Goal: Task Accomplishment & Management: Manage account settings

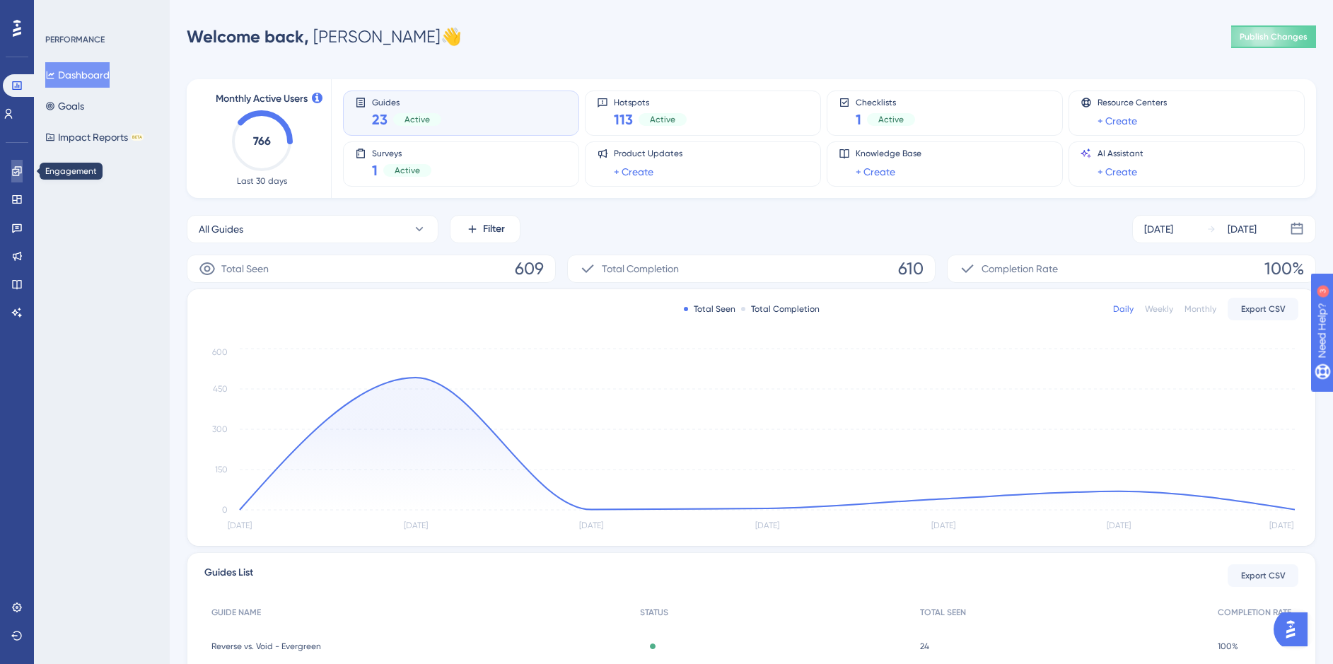
click at [16, 171] on icon at bounding box center [16, 171] width 11 height 11
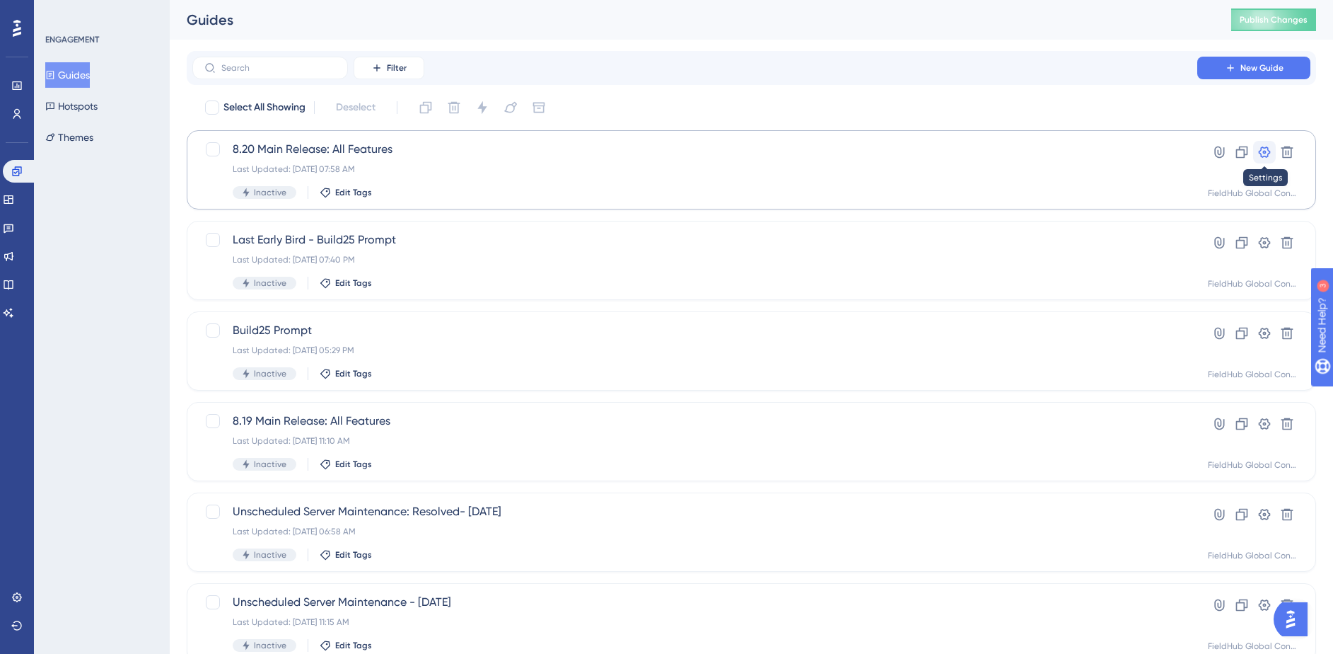
click at [1266, 151] on icon at bounding box center [1265, 151] width 12 height 11
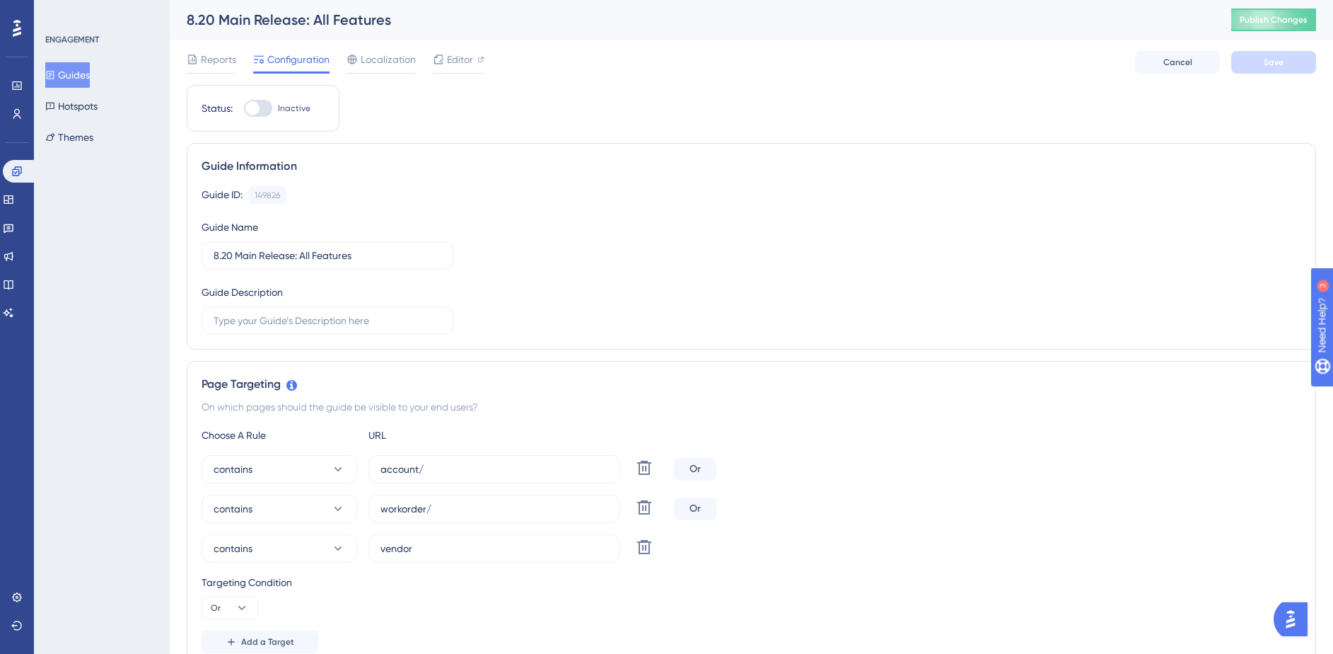
click at [248, 110] on div at bounding box center [252, 108] width 14 height 14
click at [244, 109] on input "Inactive" at bounding box center [243, 108] width 1 height 1
checkbox input "true"
click at [1275, 63] on span "Save" at bounding box center [1274, 62] width 20 height 11
click at [1295, 19] on span "Publish Changes" at bounding box center [1274, 19] width 68 height 11
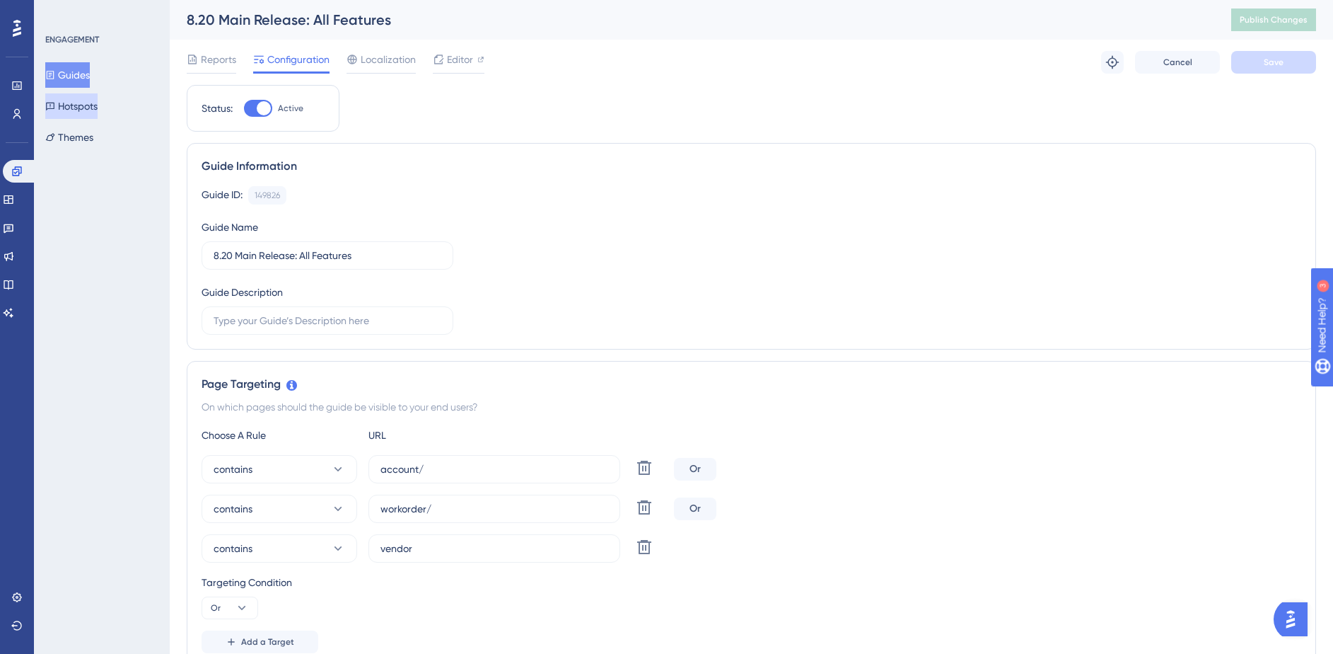
click at [92, 110] on button "Hotspots" at bounding box center [71, 105] width 52 height 25
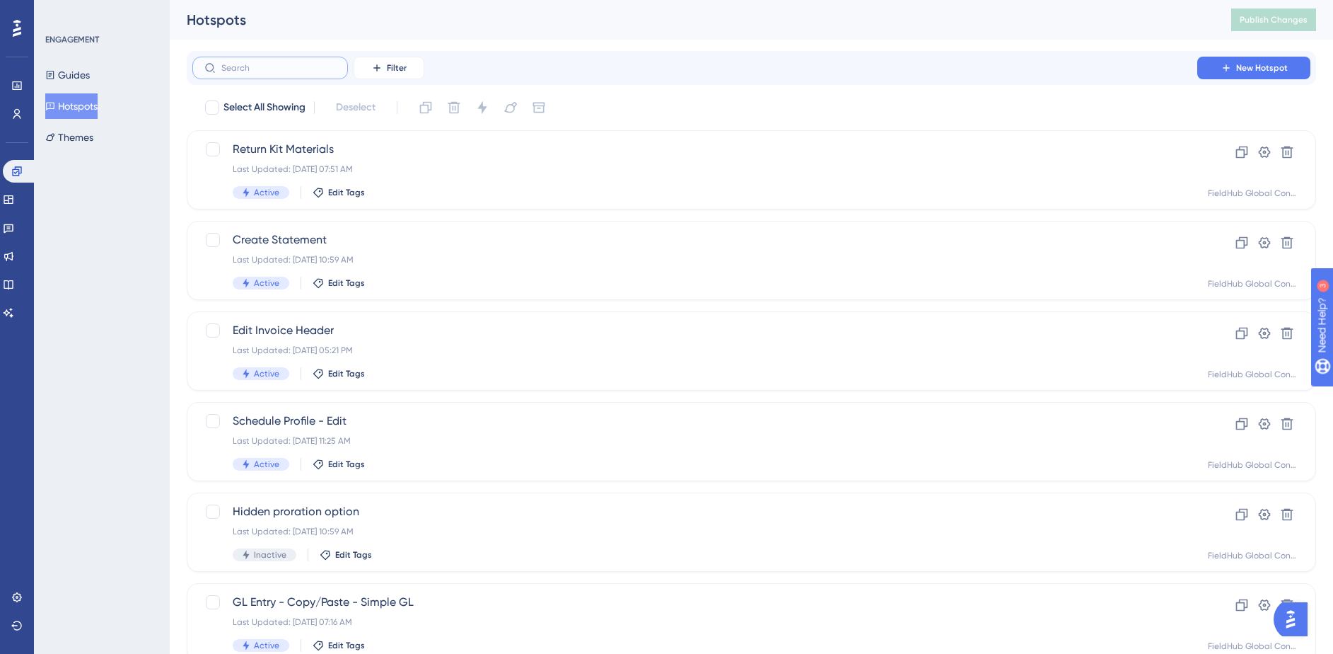
click at [317, 66] on input "text" at bounding box center [278, 68] width 115 height 10
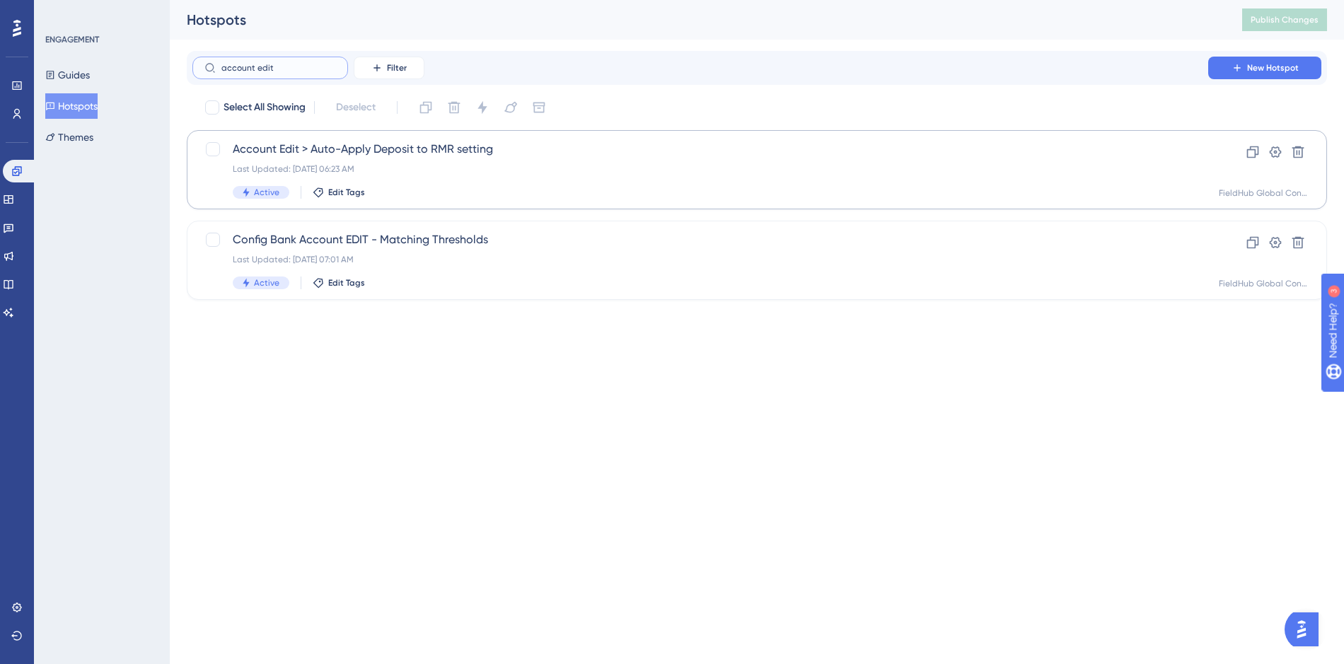
type input "account edit"
click at [901, 145] on span "Account Edit > Auto-Apply Deposit to RMR setting" at bounding box center [700, 149] width 935 height 17
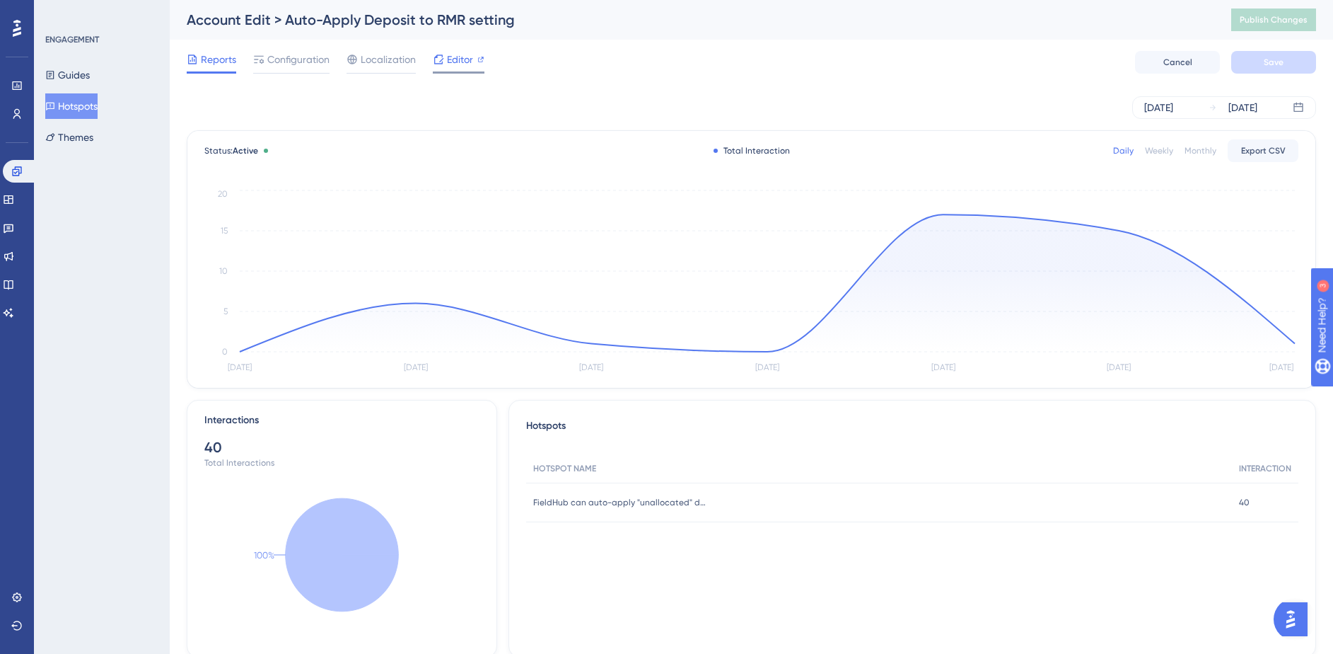
click at [453, 64] on span "Editor" at bounding box center [460, 59] width 26 height 17
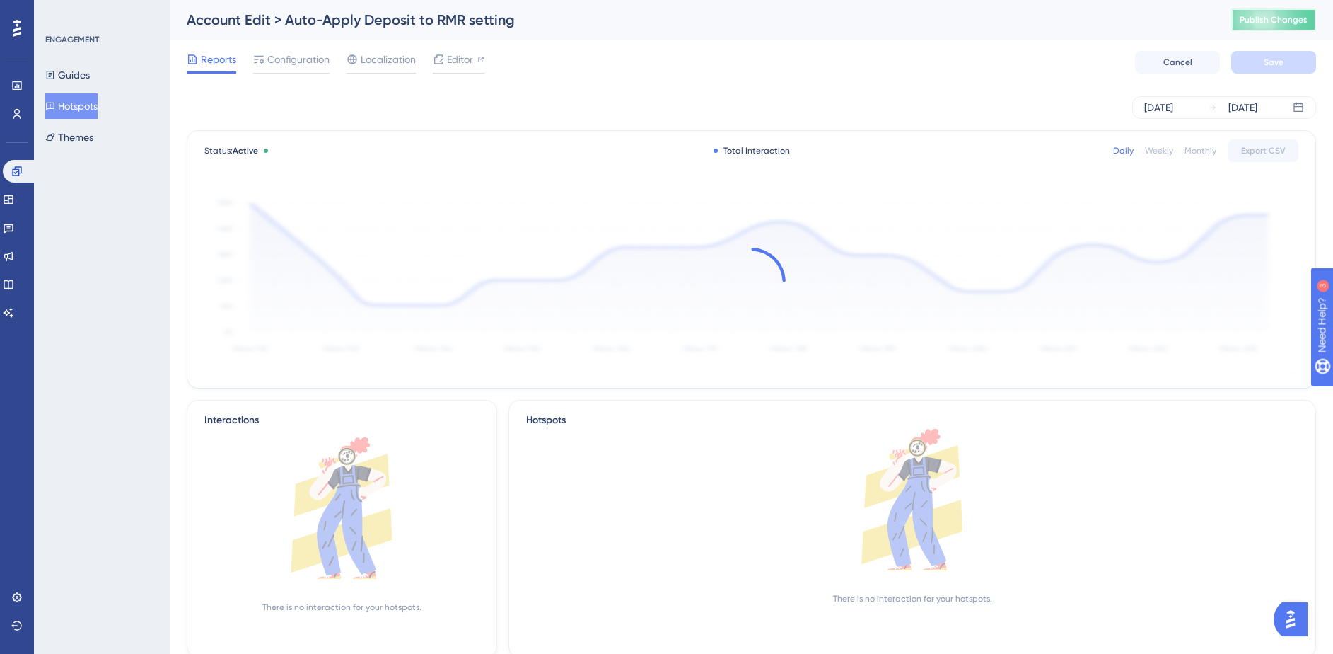
click at [1276, 26] on button "Publish Changes" at bounding box center [1274, 19] width 85 height 23
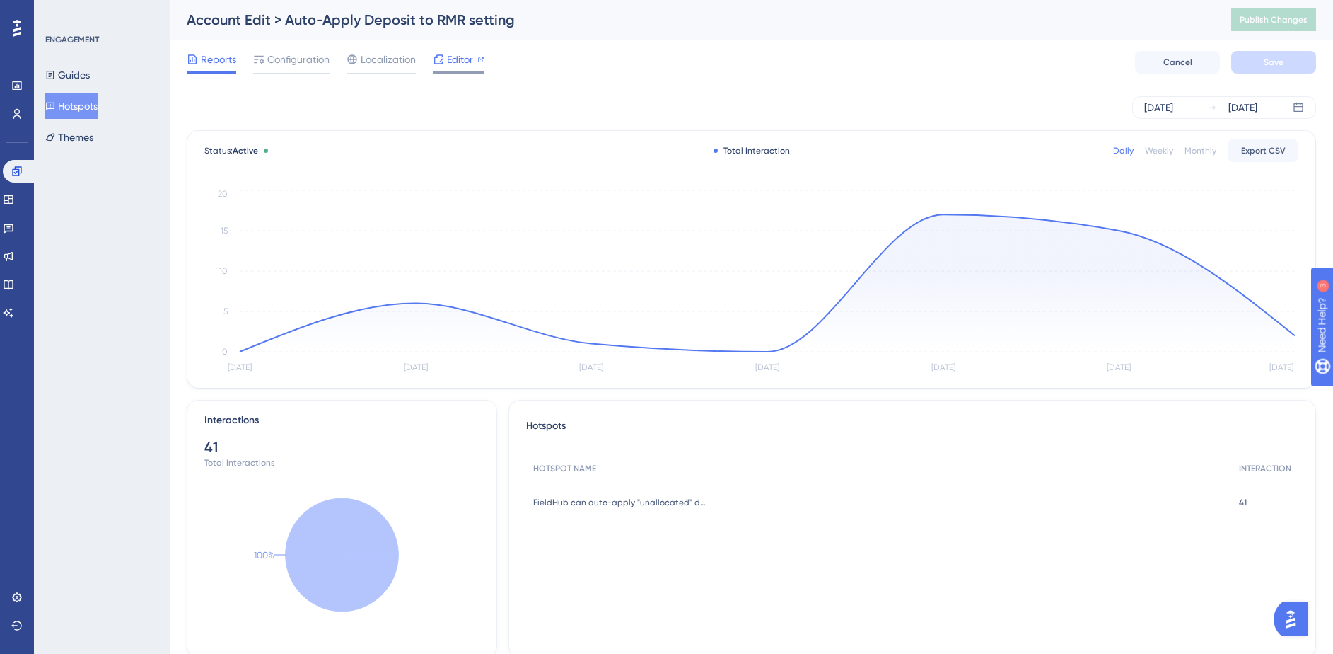
click at [449, 57] on span "Editor" at bounding box center [460, 59] width 26 height 17
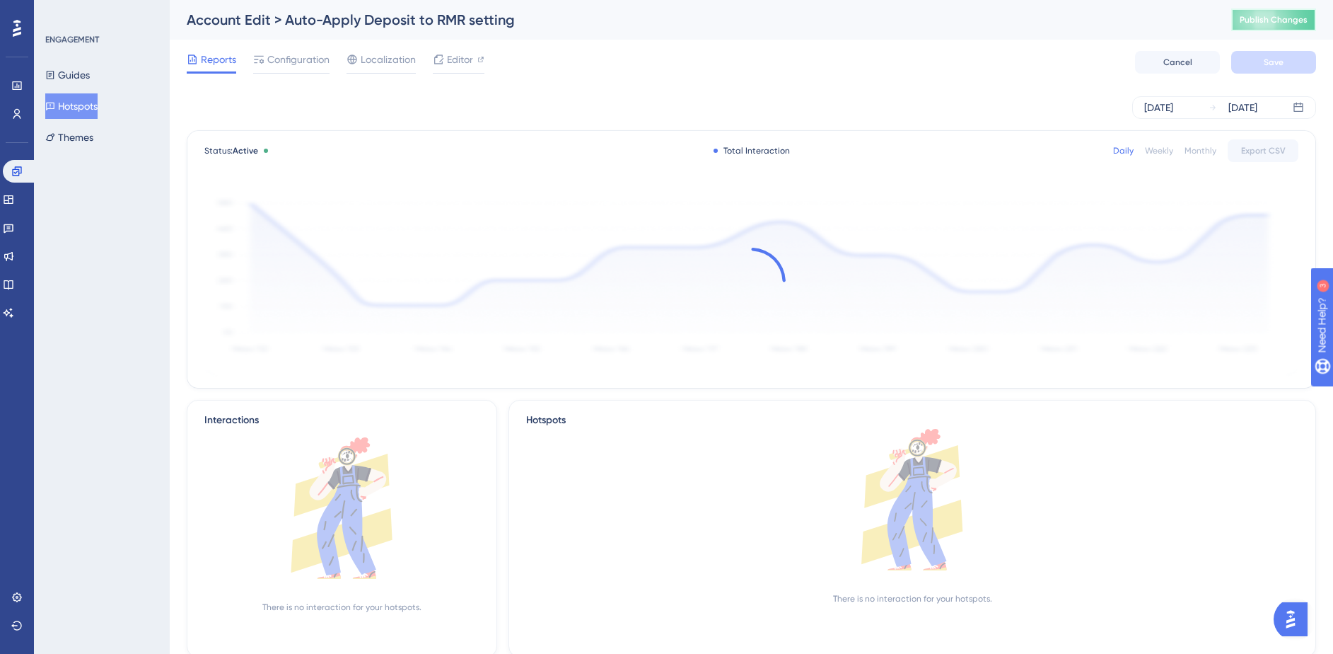
click at [1290, 25] on span "Publish Changes" at bounding box center [1274, 19] width 68 height 11
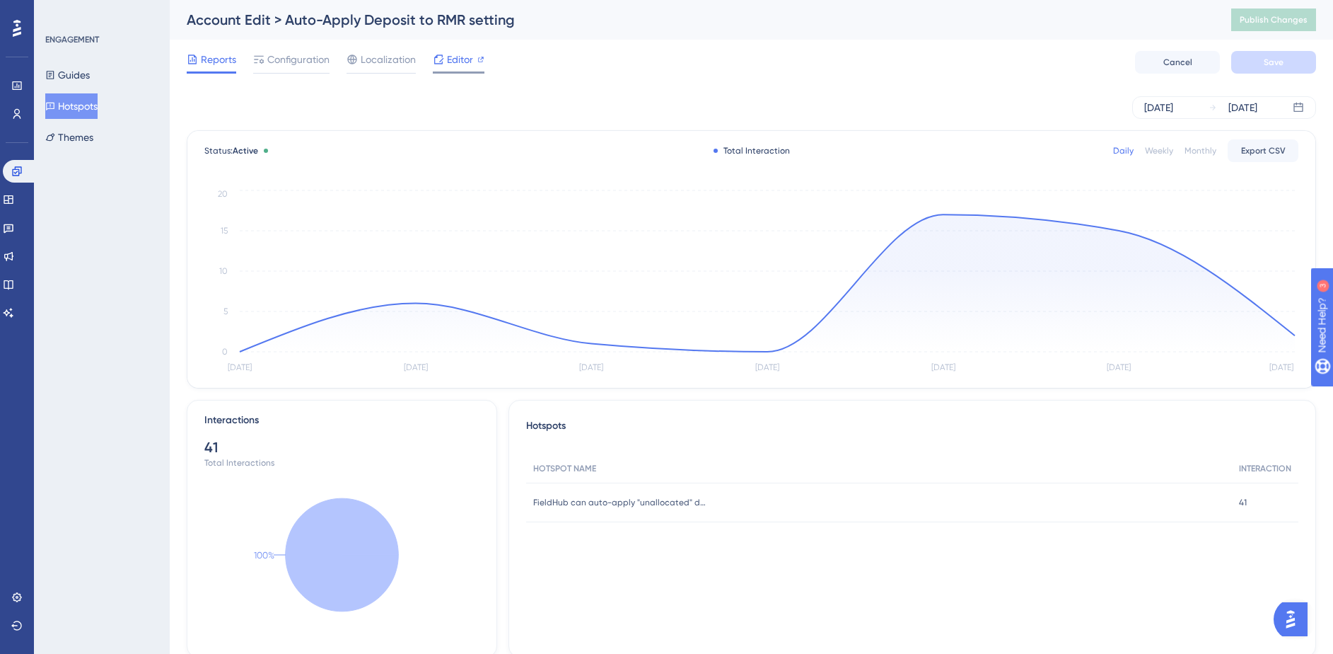
click at [456, 57] on span "Editor" at bounding box center [460, 59] width 26 height 17
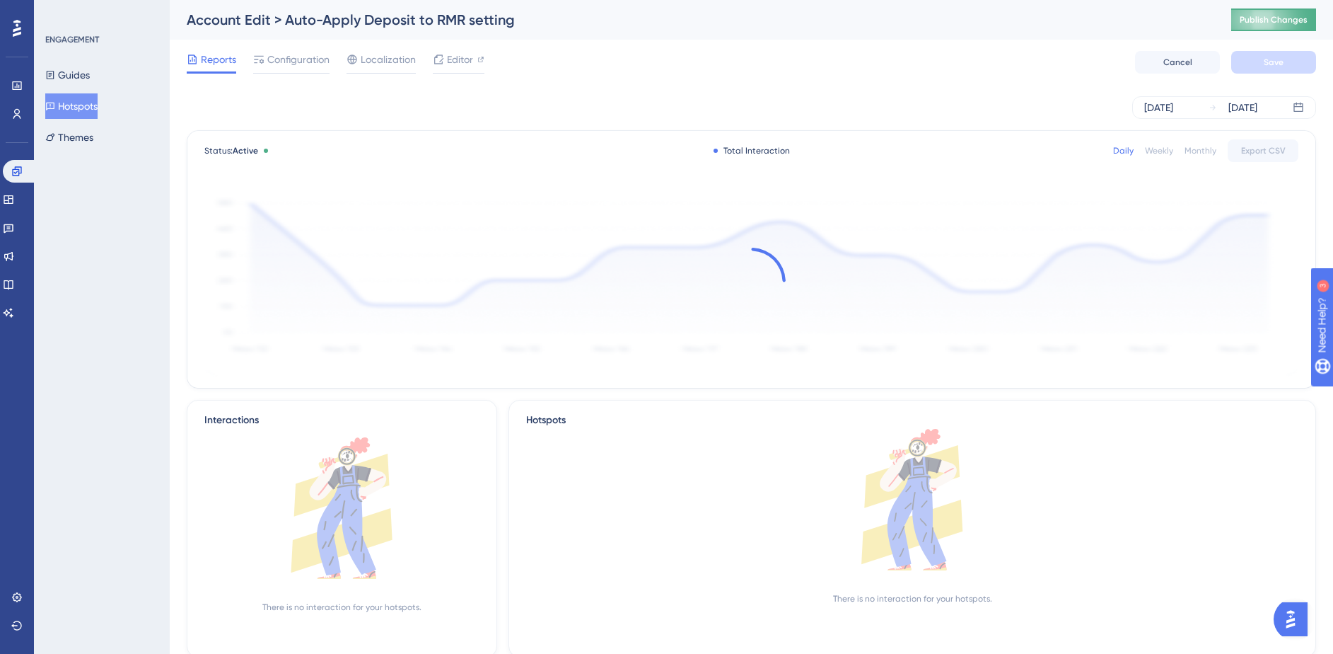
click at [1290, 18] on span "Publish Changes" at bounding box center [1274, 19] width 68 height 11
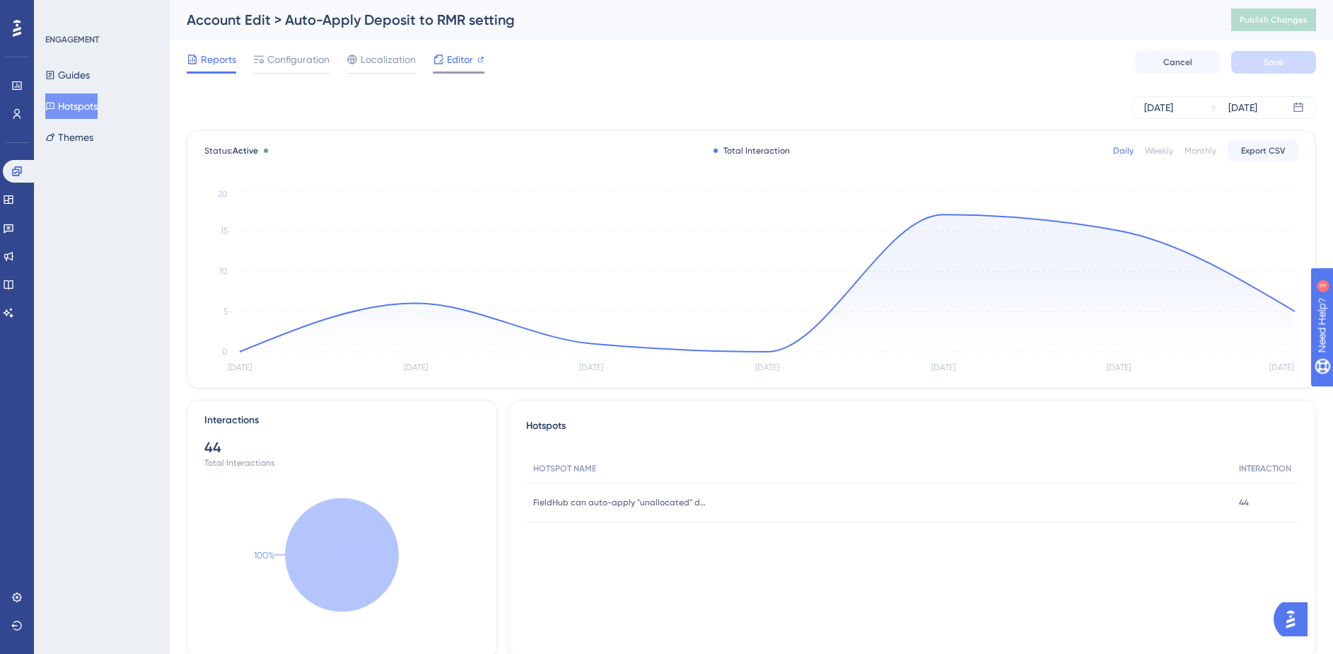
drag, startPoint x: 462, startPoint y: 76, endPoint x: 459, endPoint y: 66, distance: 10.3
click at [461, 75] on div "Reports Configuration Localization Editor Cancel Save" at bounding box center [752, 62] width 1130 height 45
click at [459, 64] on span "Editor" at bounding box center [460, 59] width 26 height 17
click at [291, 66] on span "Configuration" at bounding box center [298, 59] width 62 height 17
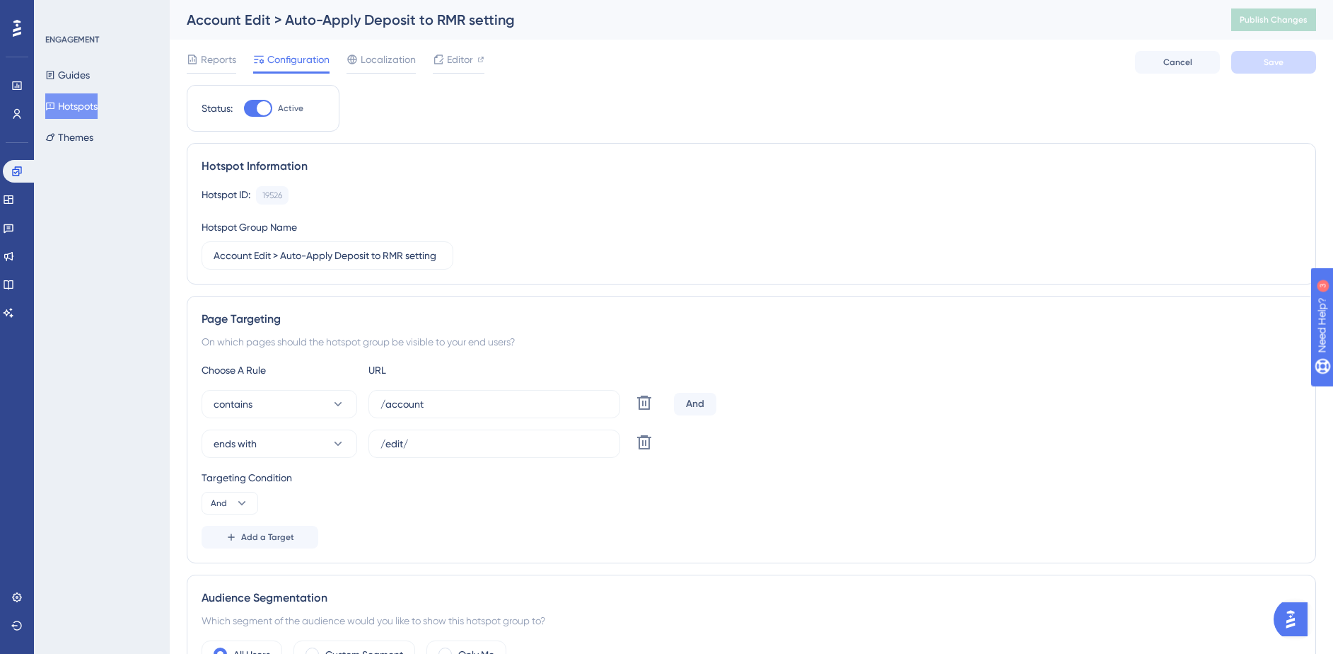
click at [260, 105] on div at bounding box center [264, 108] width 14 height 14
click at [244, 108] on input "Active" at bounding box center [243, 108] width 1 height 1
checkbox input "false"
click at [1275, 64] on span "Save" at bounding box center [1274, 62] width 20 height 11
click at [1286, 21] on span "Publish Changes" at bounding box center [1274, 19] width 68 height 11
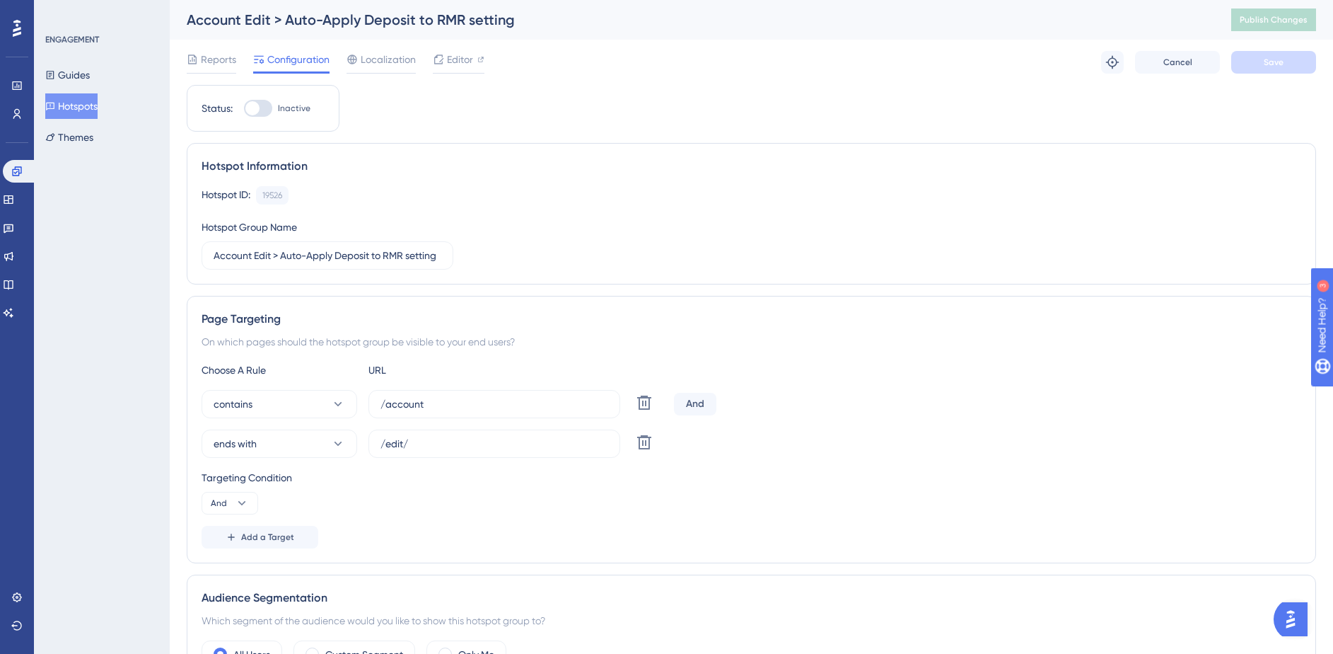
click at [82, 106] on button "Hotspots" at bounding box center [71, 105] width 52 height 25
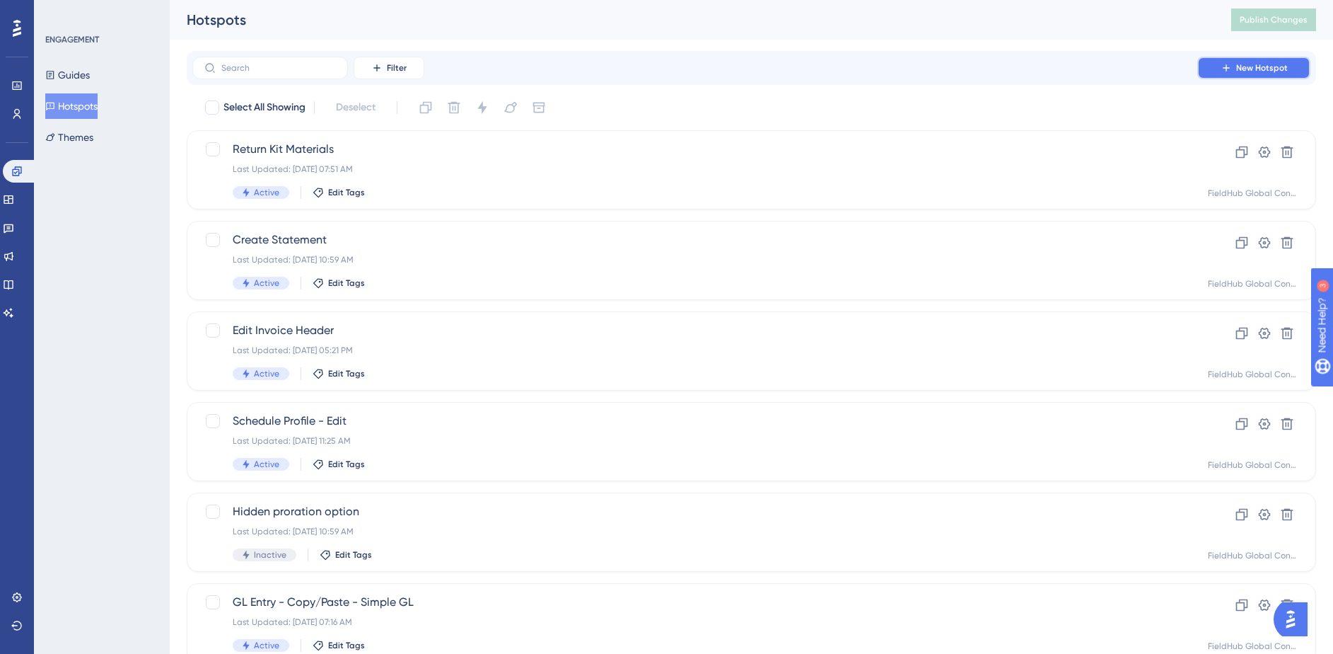
click at [1275, 73] on span "New Hotspot" at bounding box center [1263, 67] width 52 height 11
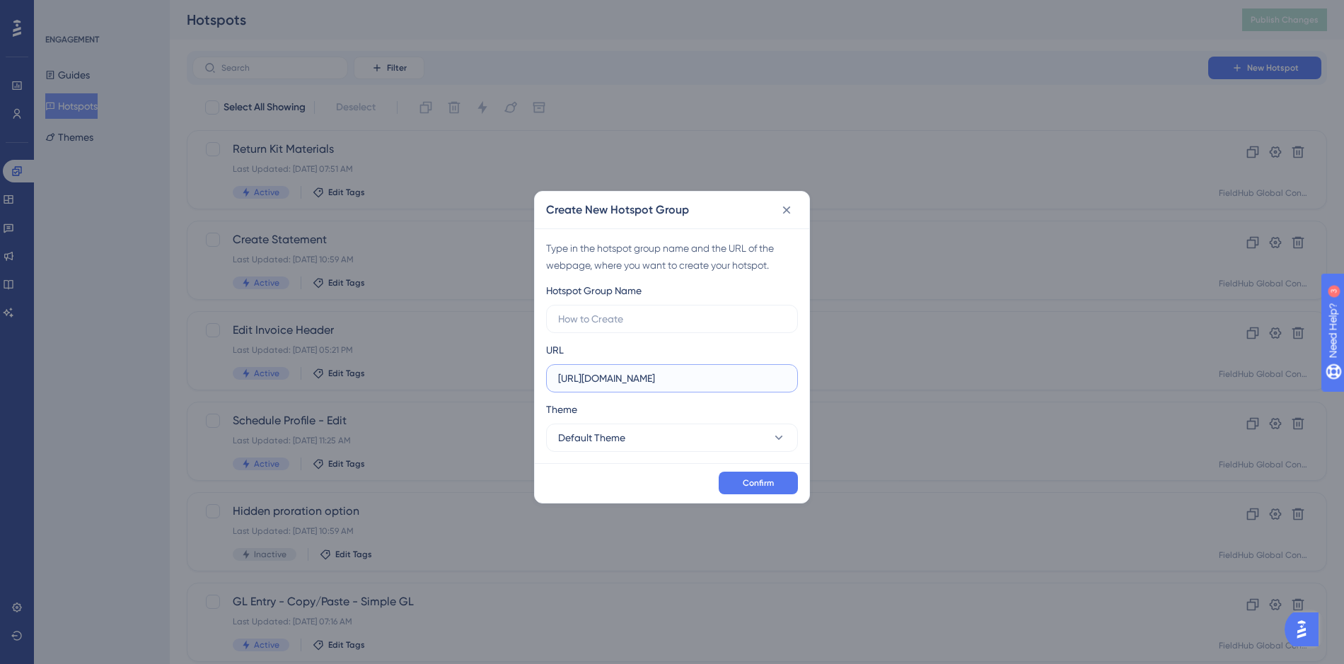
click at [617, 379] on input "https://ba1.dev.opsbase.net" at bounding box center [672, 379] width 228 height 16
drag, startPoint x: 685, startPoint y: 376, endPoint x: 502, endPoint y: 374, distance: 183.9
click at [502, 374] on div "Create New Hotspot Group Type in the hotspot group name and the URL of the webp…" at bounding box center [672, 332] width 1344 height 664
paste input "https://crm.fieldhub.com/reports/job-profitability/"
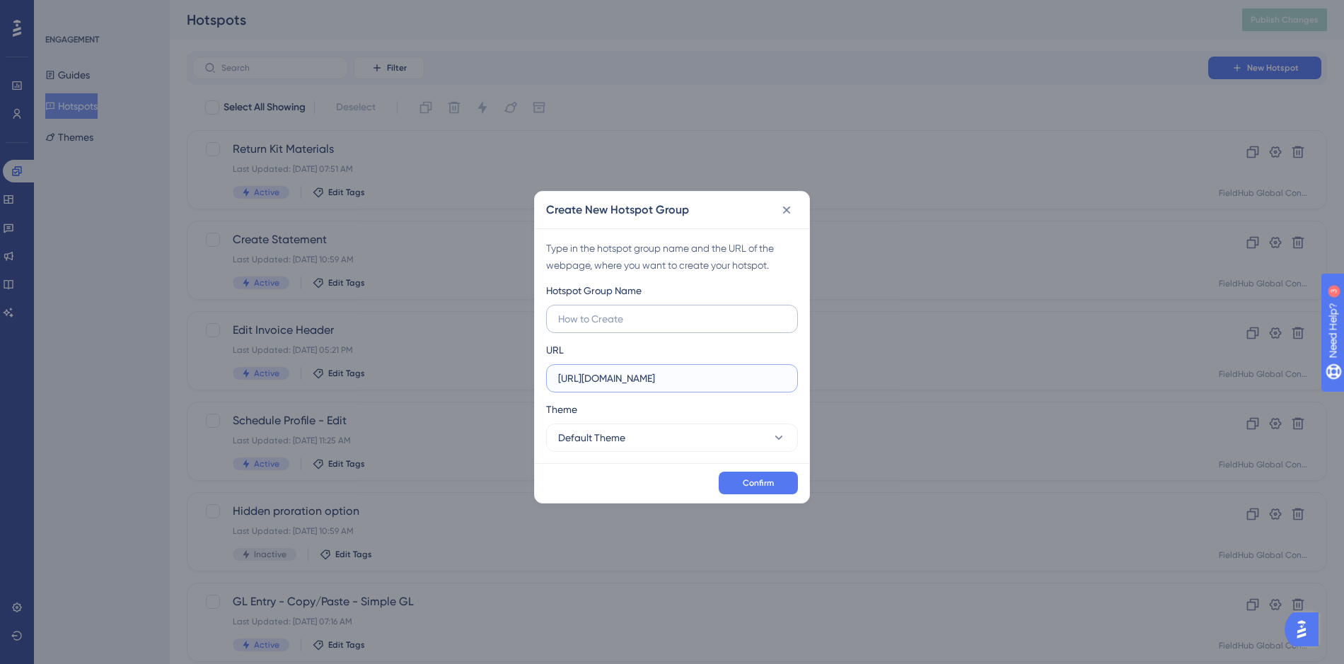
type input "https://crm.fieldhub.com/reports/job-profitability/"
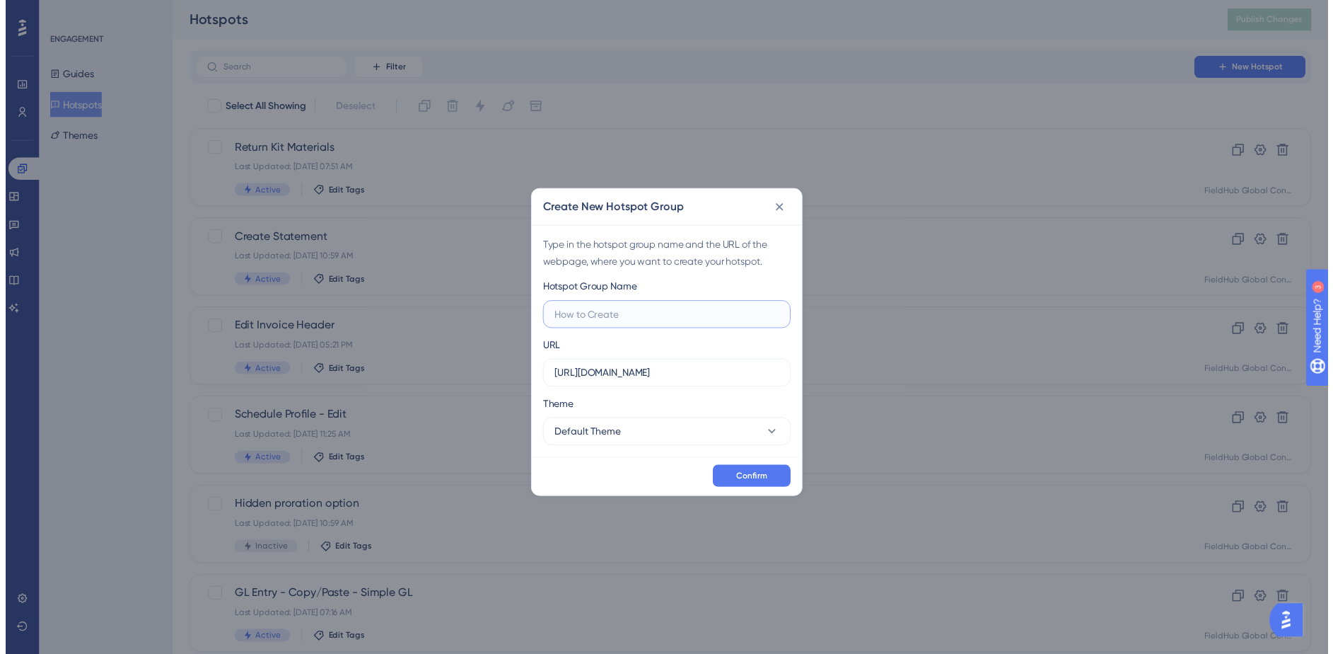
scroll to position [0, 0]
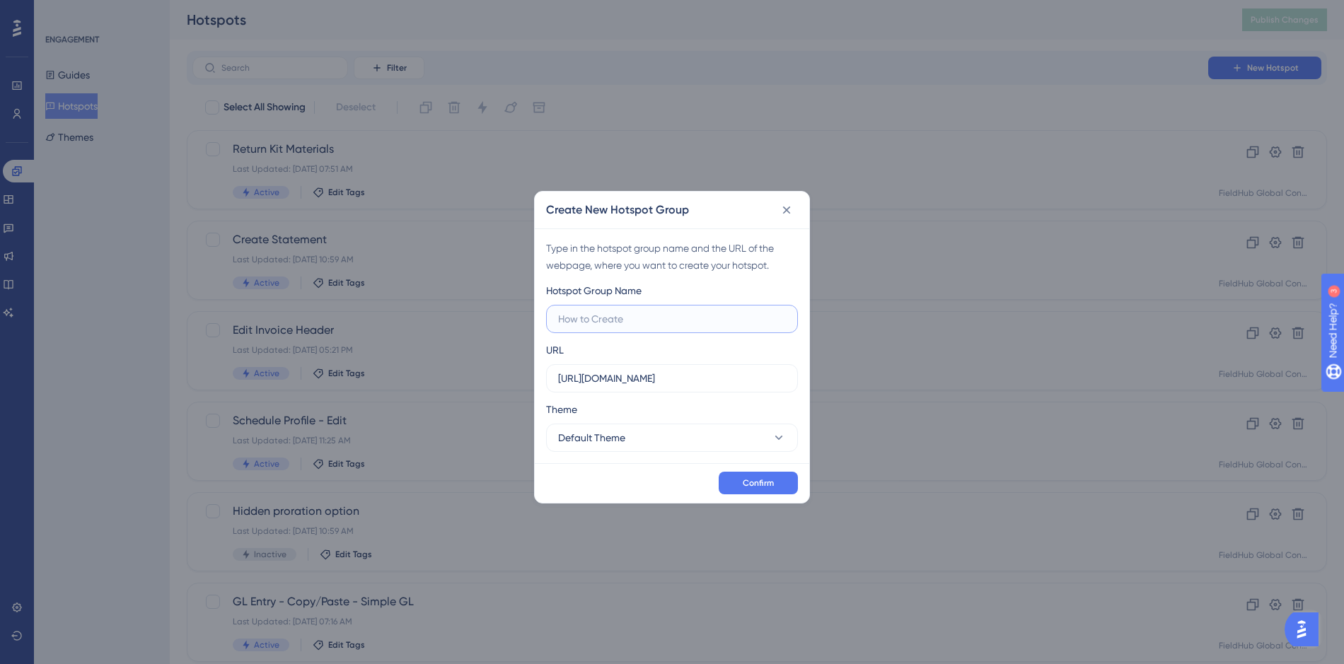
click at [577, 316] on input "text" at bounding box center [672, 319] width 228 height 16
type input "Job Profitability - Canceled Status"
click at [596, 444] on span "Default Theme" at bounding box center [591, 437] width 67 height 17
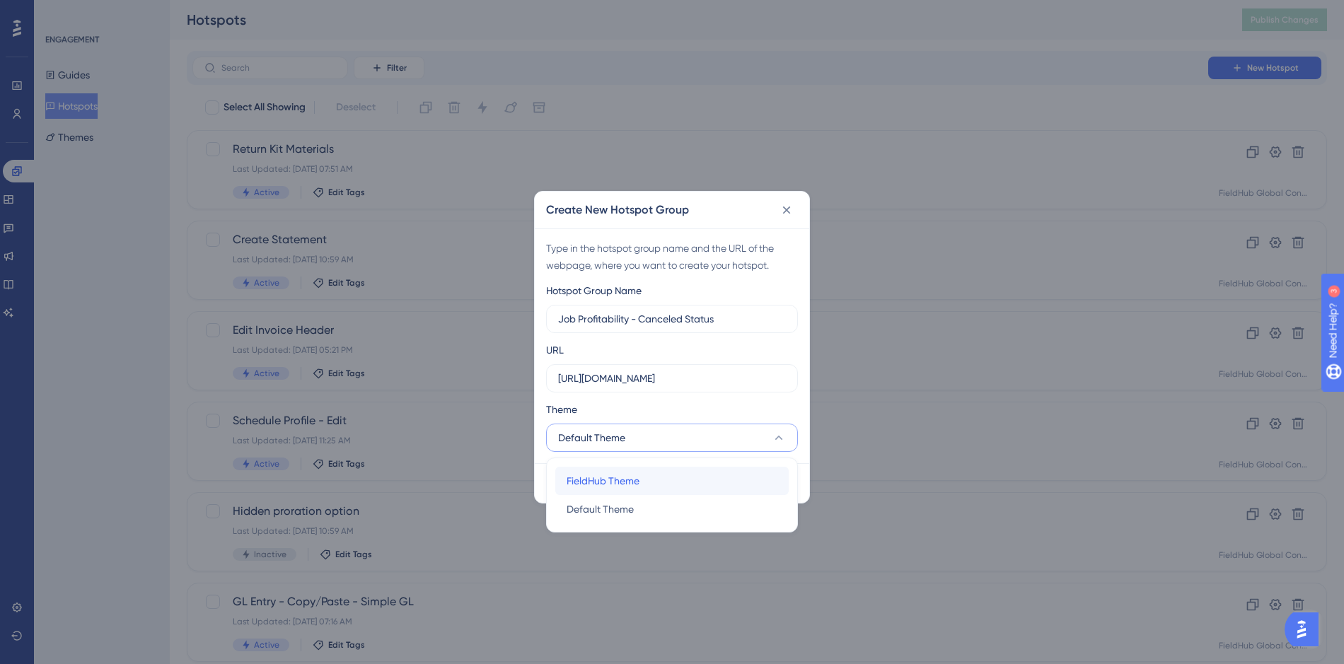
click at [603, 473] on span "FieldHub Theme" at bounding box center [603, 481] width 73 height 17
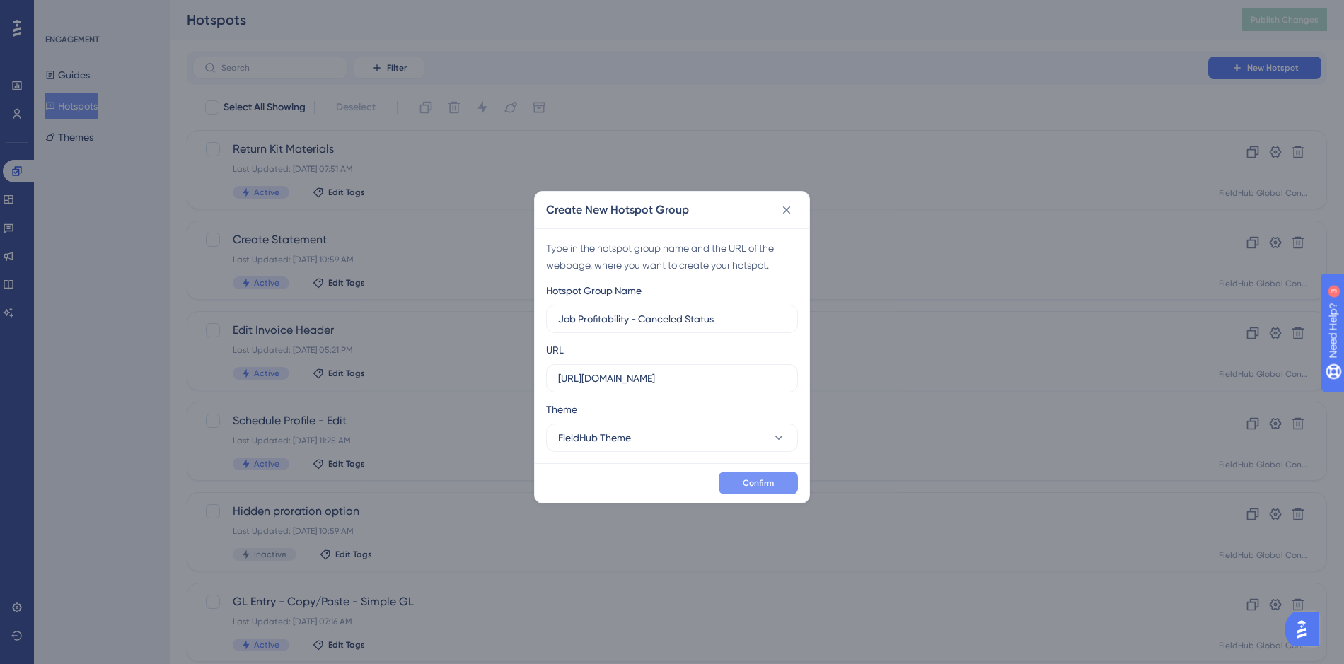
click at [753, 482] on span "Confirm" at bounding box center [758, 482] width 31 height 11
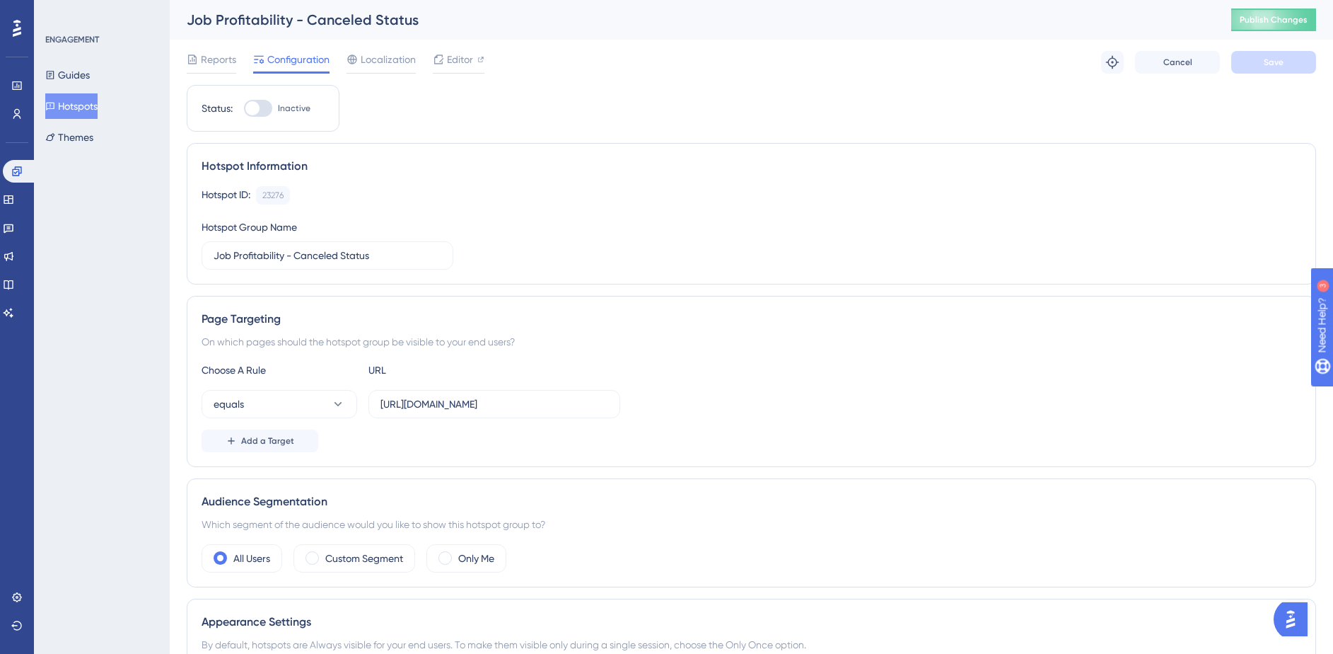
click at [254, 105] on div at bounding box center [252, 108] width 14 height 14
click at [244, 108] on input "Inactive" at bounding box center [243, 108] width 1 height 1
checkbox input "true"
click at [1283, 65] on span "Save" at bounding box center [1274, 62] width 20 height 11
click at [1290, 21] on span "Publish Changes" at bounding box center [1274, 19] width 68 height 11
